Goal: Obtain resource: Download file/media

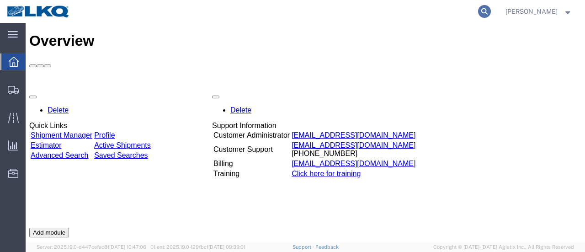
click at [491, 9] on icon at bounding box center [484, 11] width 13 height 13
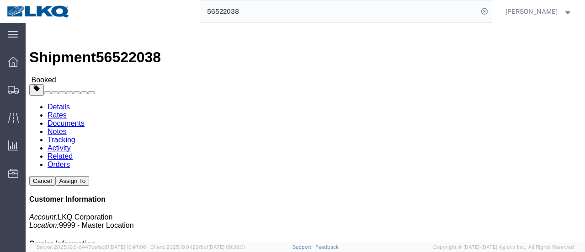
click link "Documents"
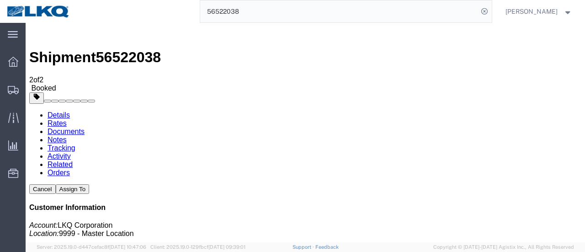
click at [364, 14] on input "56522038" at bounding box center [339, 11] width 278 height 22
type input "5"
type input "56522039"
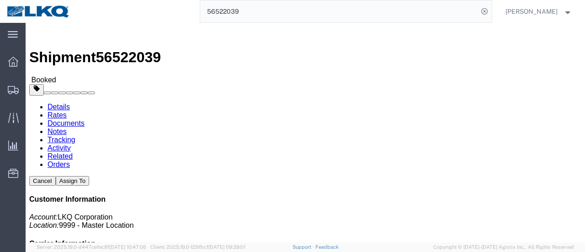
click link "Documents"
